Goal: Check status

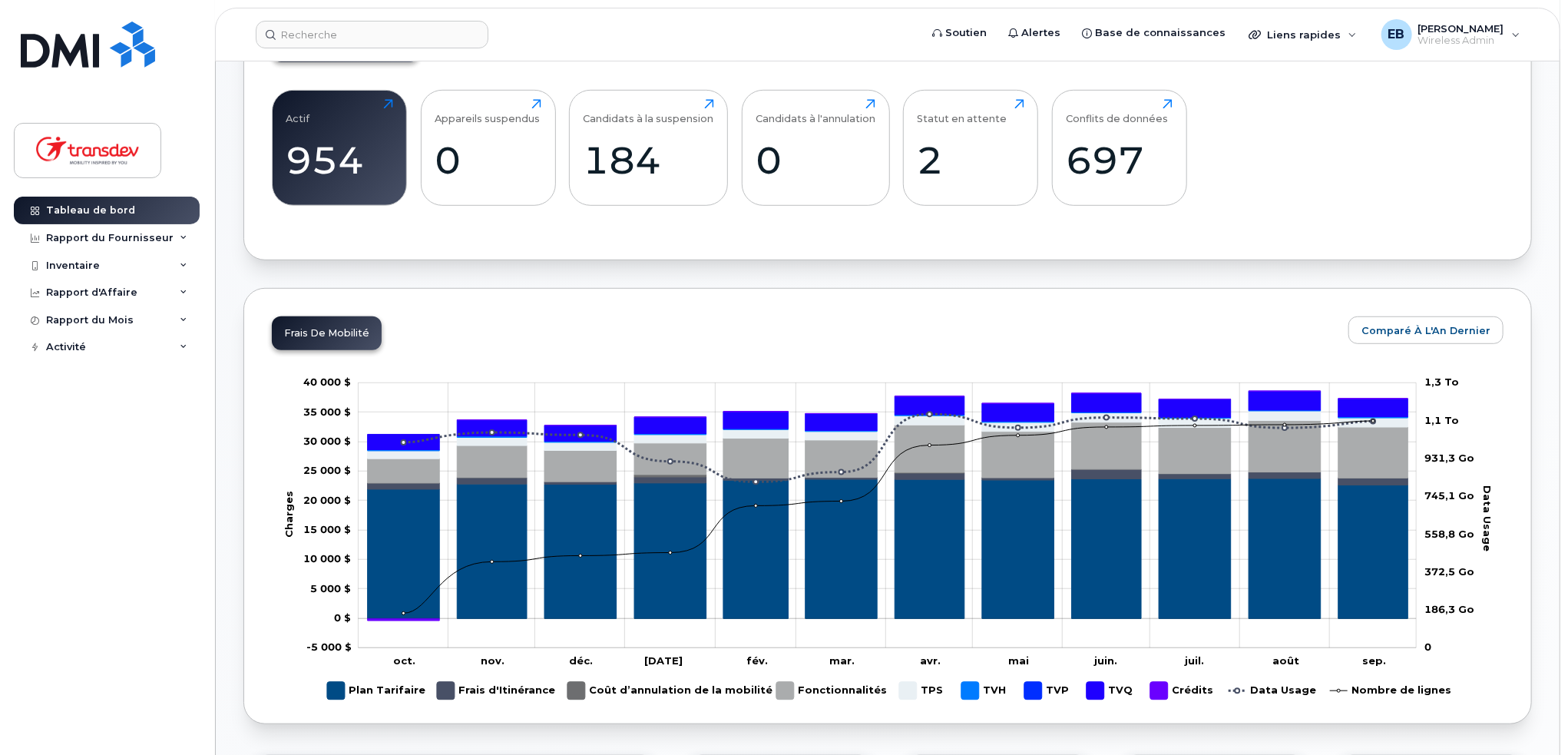
scroll to position [614, 0]
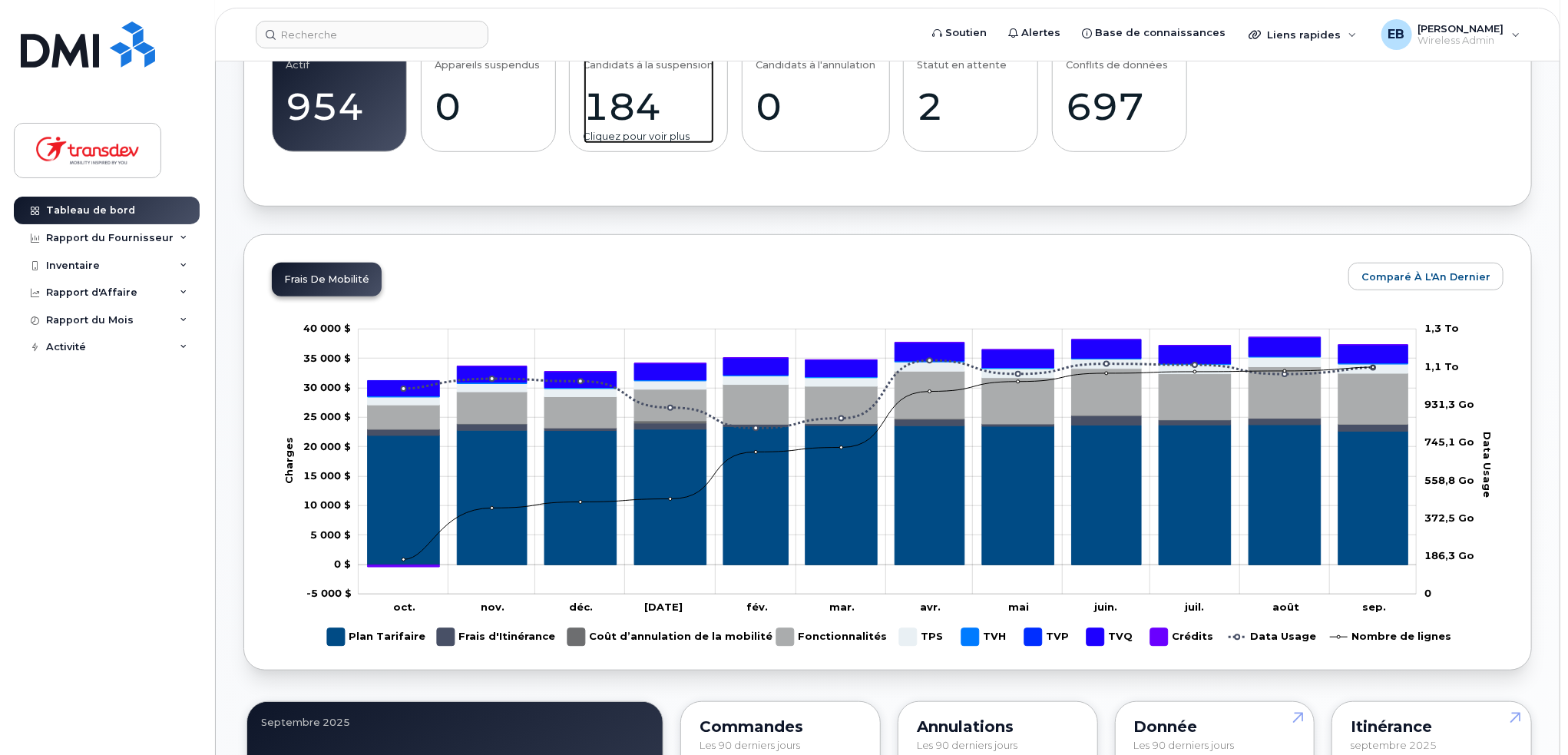
click at [660, 110] on div "184" at bounding box center [649, 106] width 130 height 46
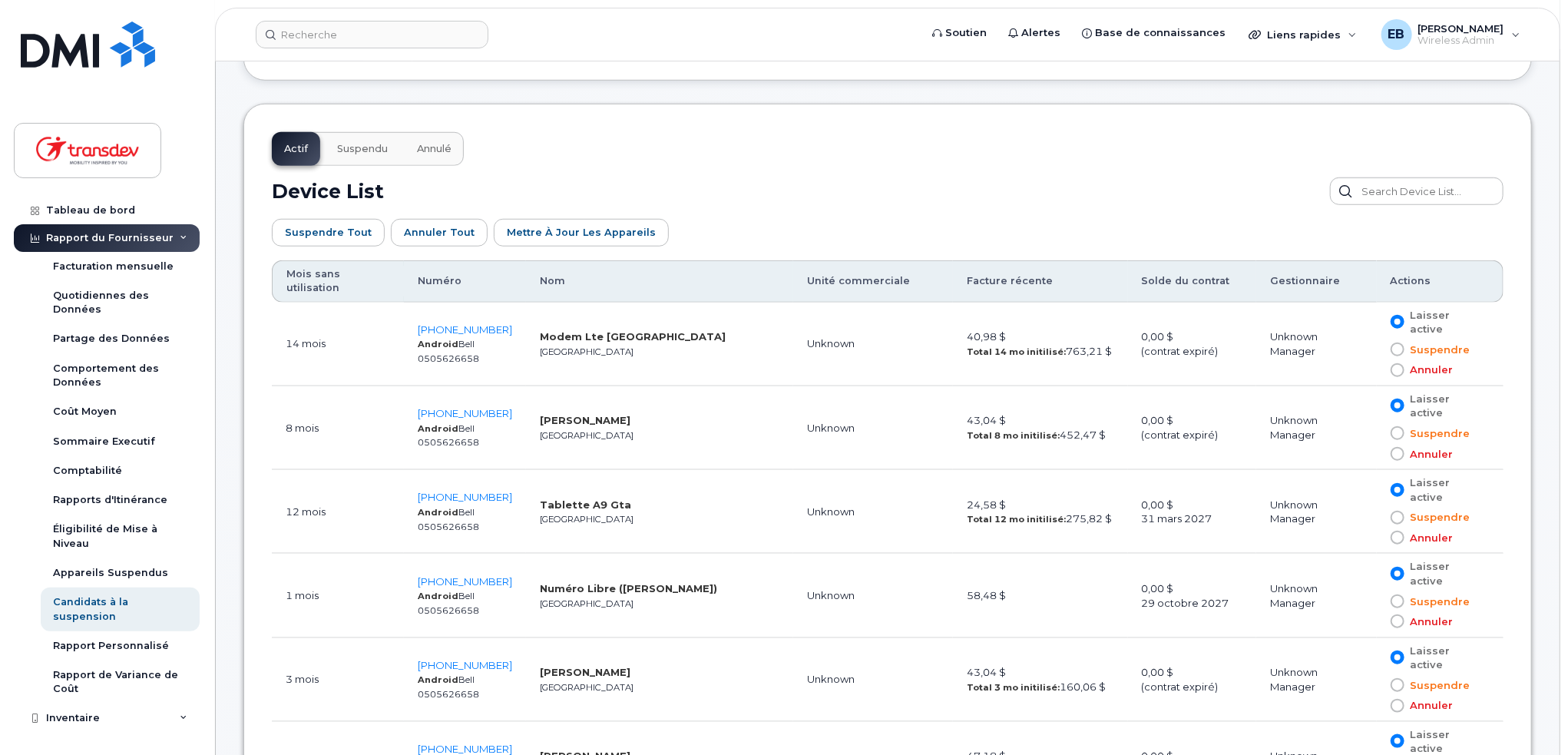
scroll to position [806, 0]
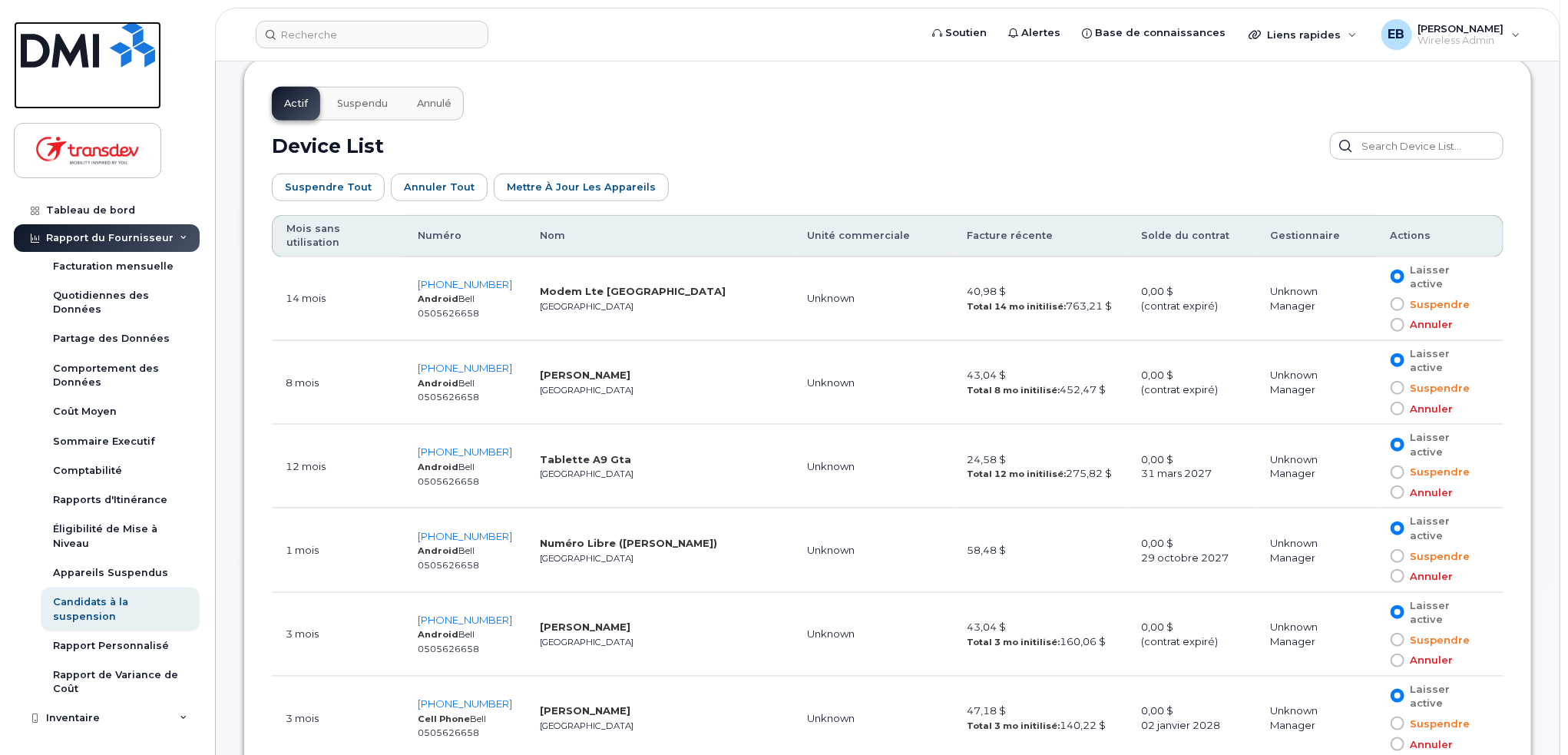
click at [76, 58] on img at bounding box center [87, 44] width 134 height 46
